Goal: Information Seeking & Learning: Check status

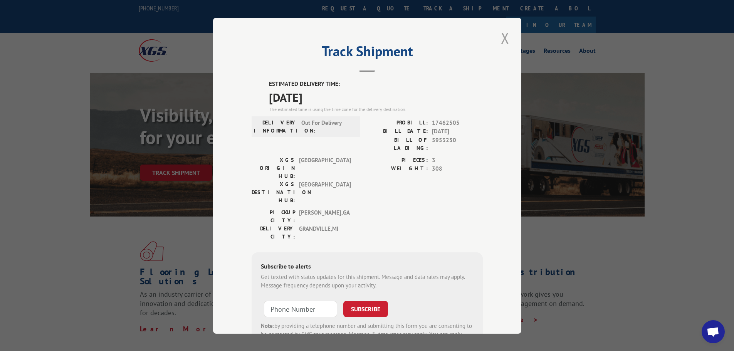
click at [498, 35] on button "Close modal" at bounding box center [504, 37] width 13 height 21
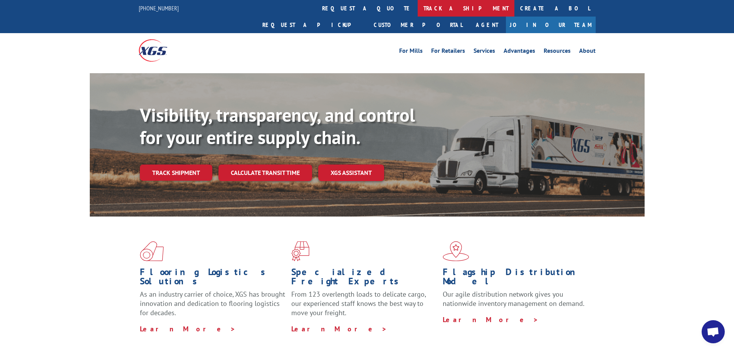
click at [417, 10] on link "track a shipment" at bounding box center [465, 8] width 97 height 17
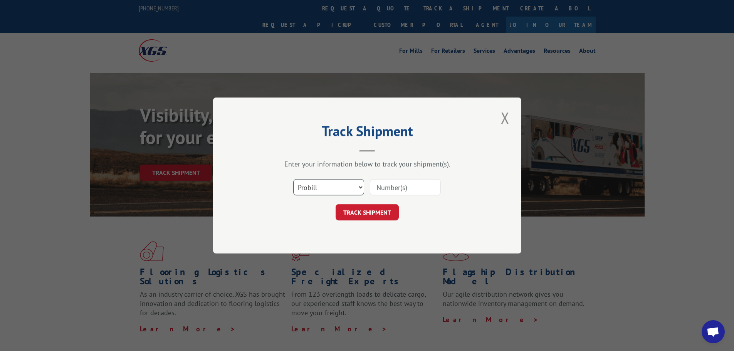
click at [359, 188] on select "Select category... Probill BOL PO" at bounding box center [328, 187] width 71 height 16
select select "bol"
click at [293, 179] on select "Select category... Probill BOL PO" at bounding box center [328, 187] width 71 height 16
click at [389, 189] on input at bounding box center [405, 187] width 71 height 16
type input "870376"
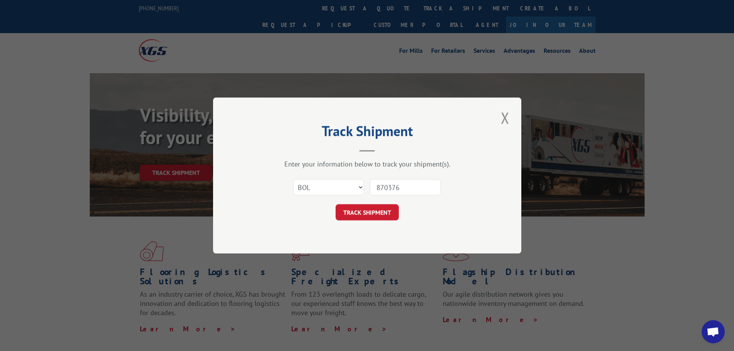
click button "TRACK SHIPMENT" at bounding box center [366, 212] width 63 height 16
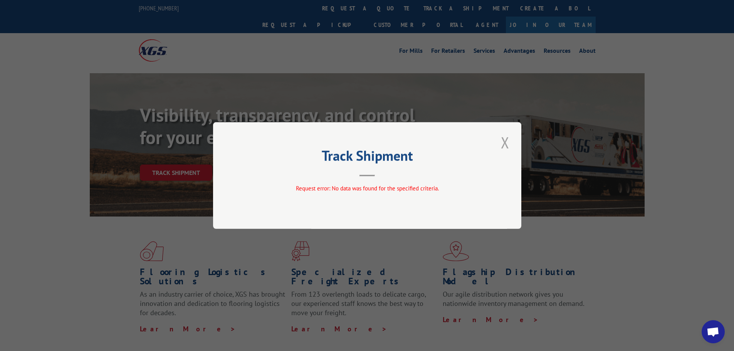
click at [500, 145] on button "Close modal" at bounding box center [504, 142] width 13 height 21
click at [499, 142] on button "Close modal" at bounding box center [504, 142] width 13 height 21
